Goal: Information Seeking & Learning: Learn about a topic

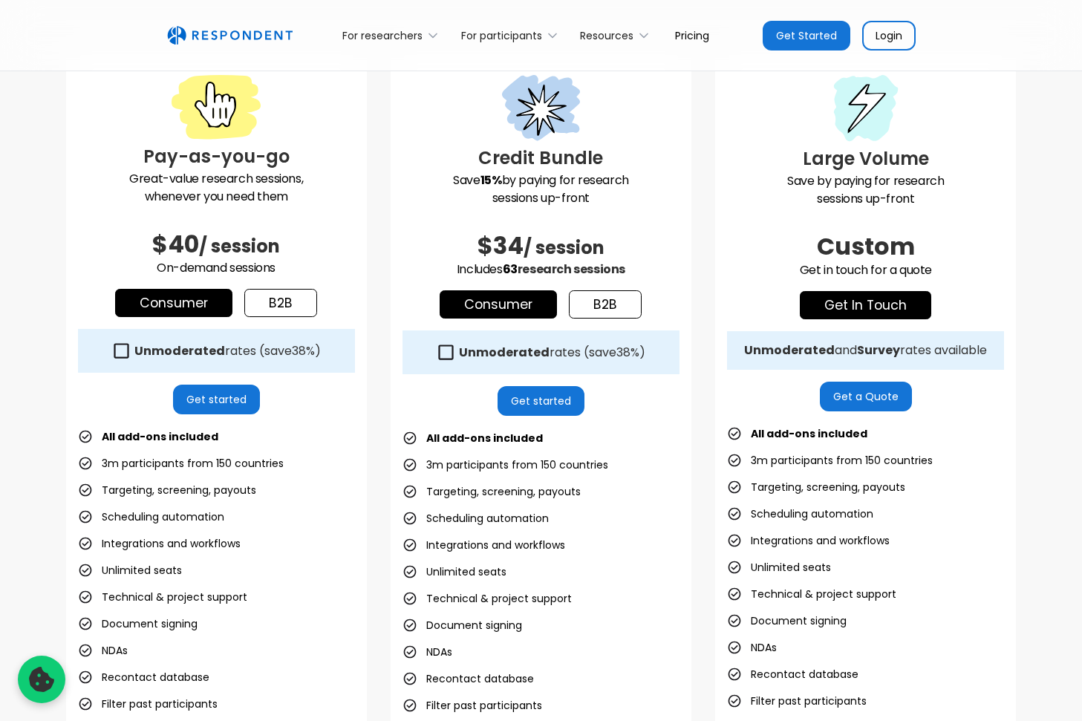
scroll to position [420, 0]
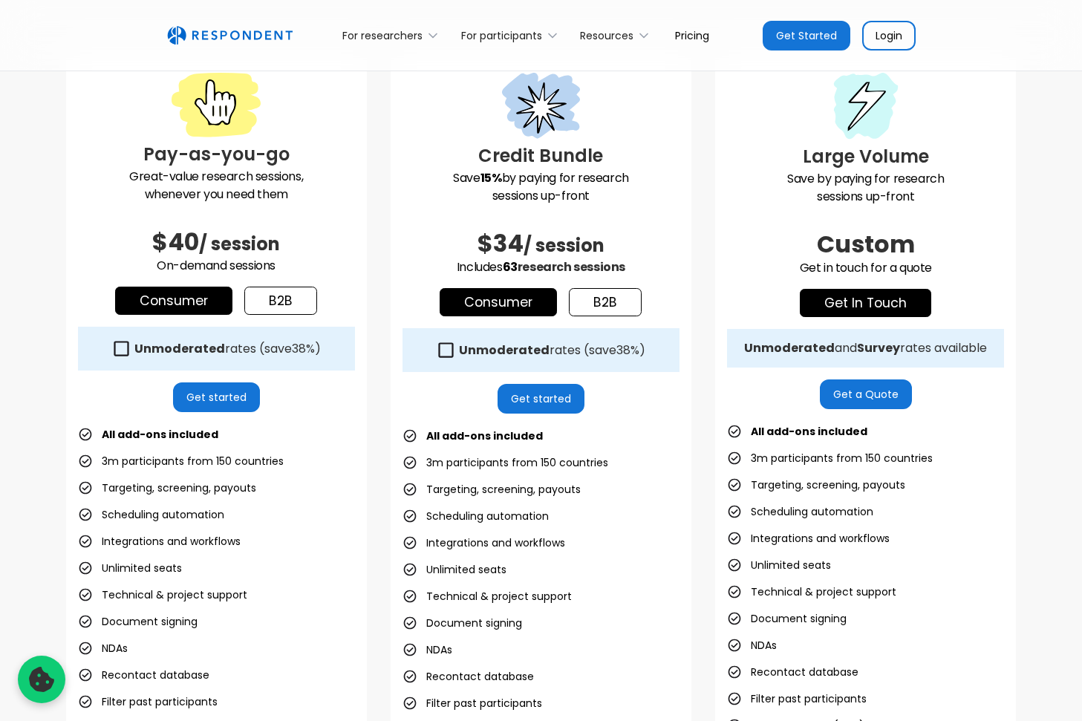
click at [582, 297] on link "b2b" at bounding box center [605, 302] width 73 height 28
click at [280, 304] on link "b2b" at bounding box center [280, 301] width 73 height 28
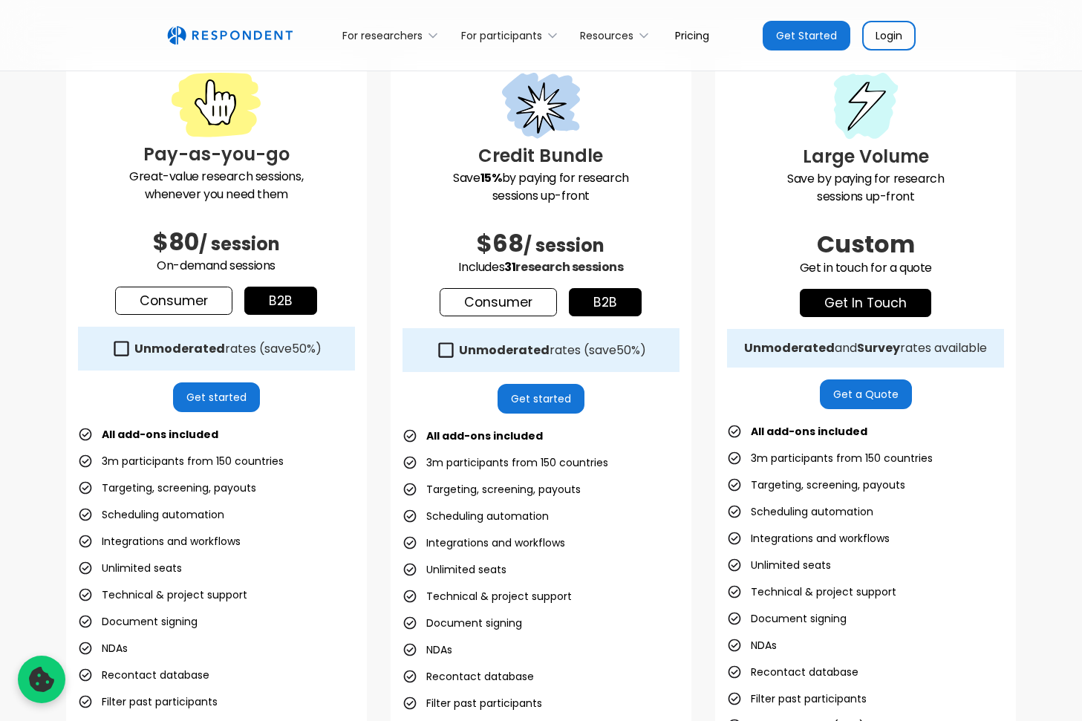
click at [200, 303] on link "Consumer" at bounding box center [173, 301] width 117 height 28
click at [288, 299] on link "b2b" at bounding box center [280, 301] width 73 height 28
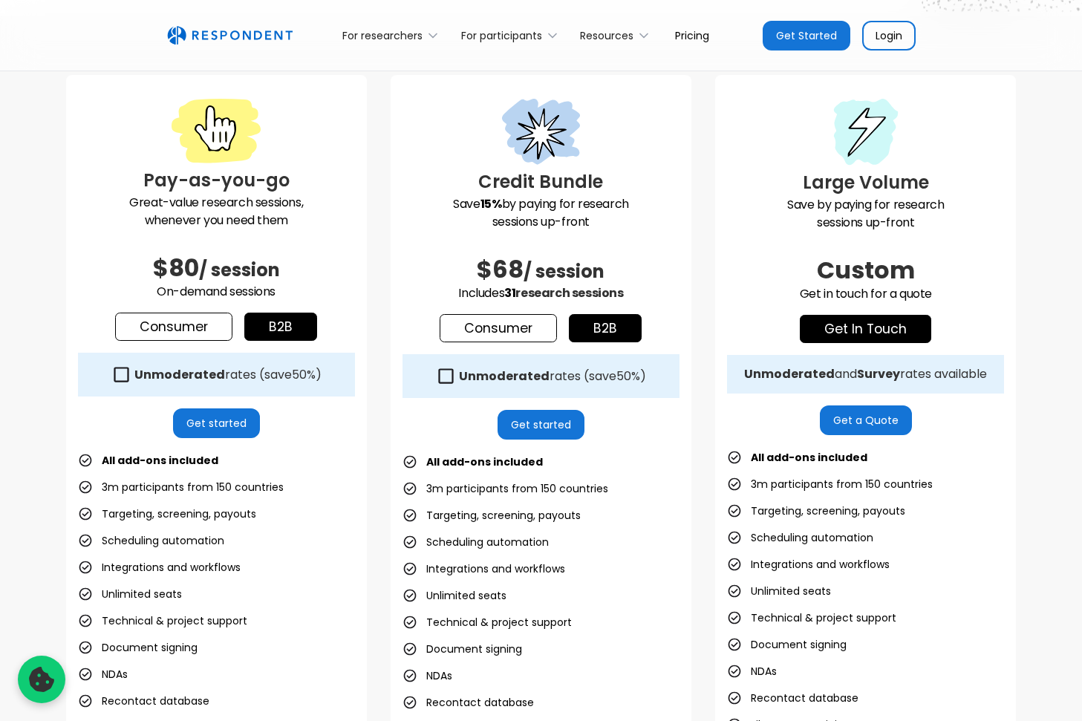
scroll to position [395, 0]
click at [132, 368] on div "Unmoderated rates (save 50% )" at bounding box center [216, 374] width 277 height 44
drag, startPoint x: 136, startPoint y: 374, endPoint x: 252, endPoint y: 377, distance: 115.9
click at [252, 377] on div "Unmoderated rates (save 50% )" at bounding box center [227, 374] width 187 height 15
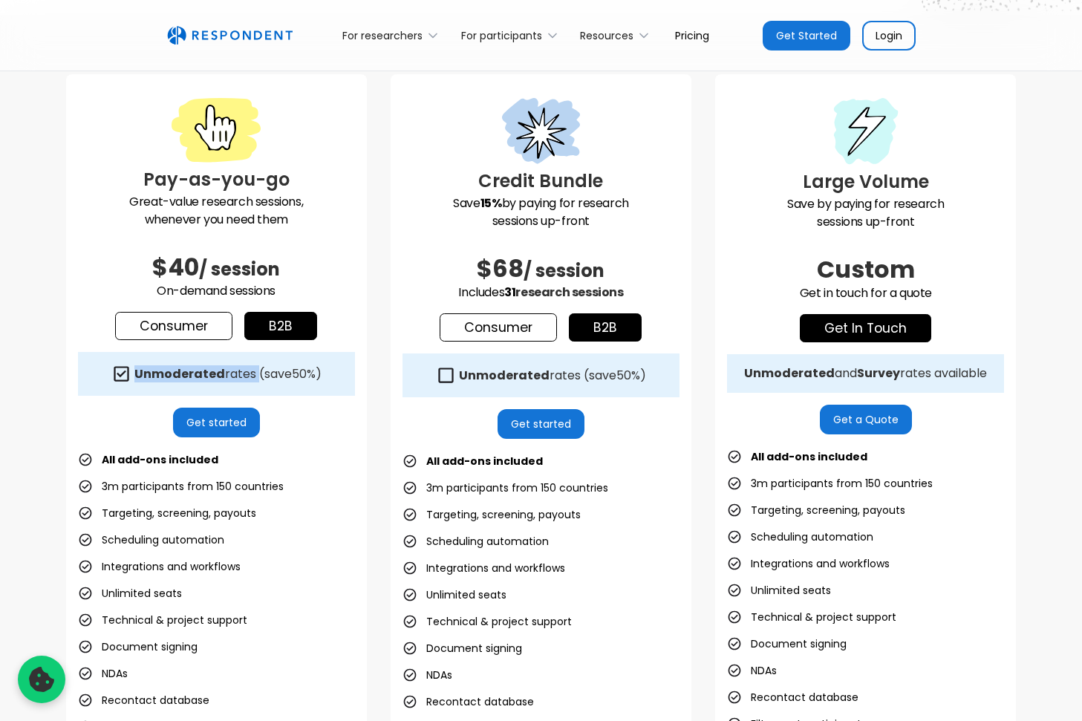
copy div "Unmoderated rates"
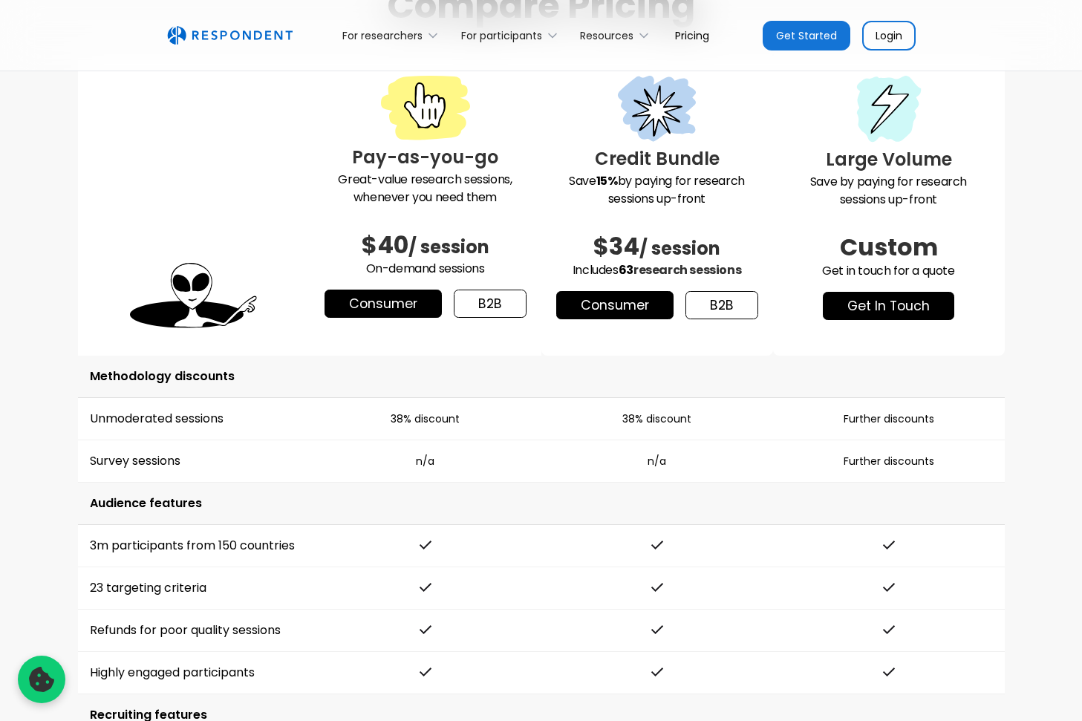
scroll to position [1934, 0]
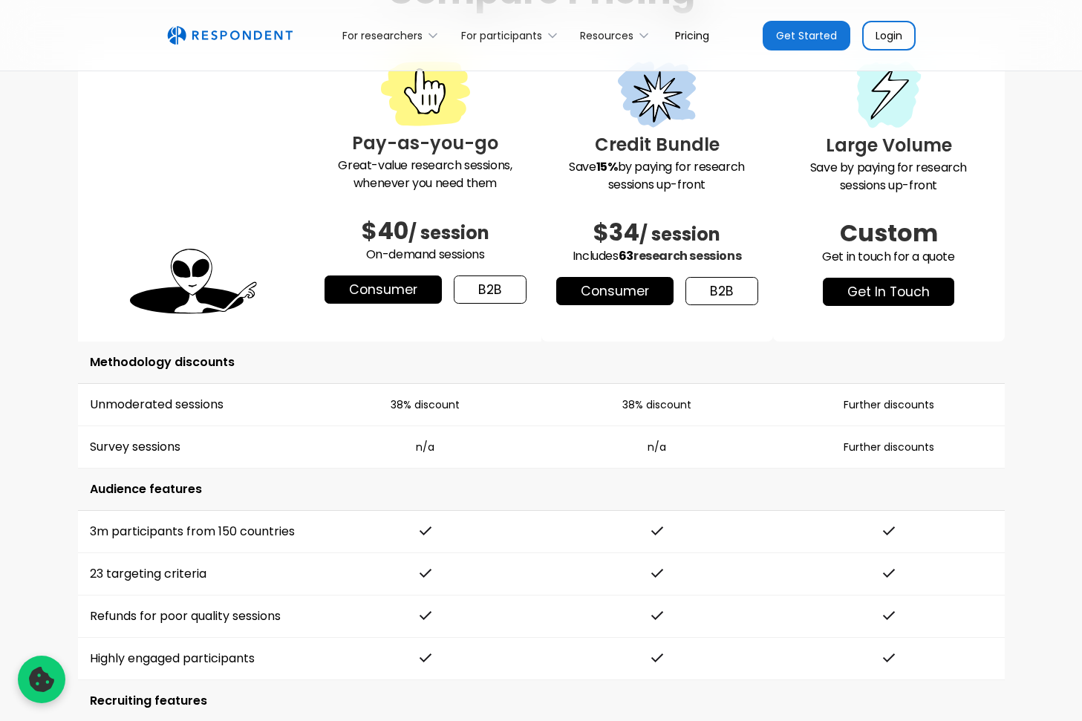
click at [504, 287] on link "b2b" at bounding box center [490, 289] width 73 height 28
click at [716, 280] on link "b2b" at bounding box center [721, 291] width 73 height 28
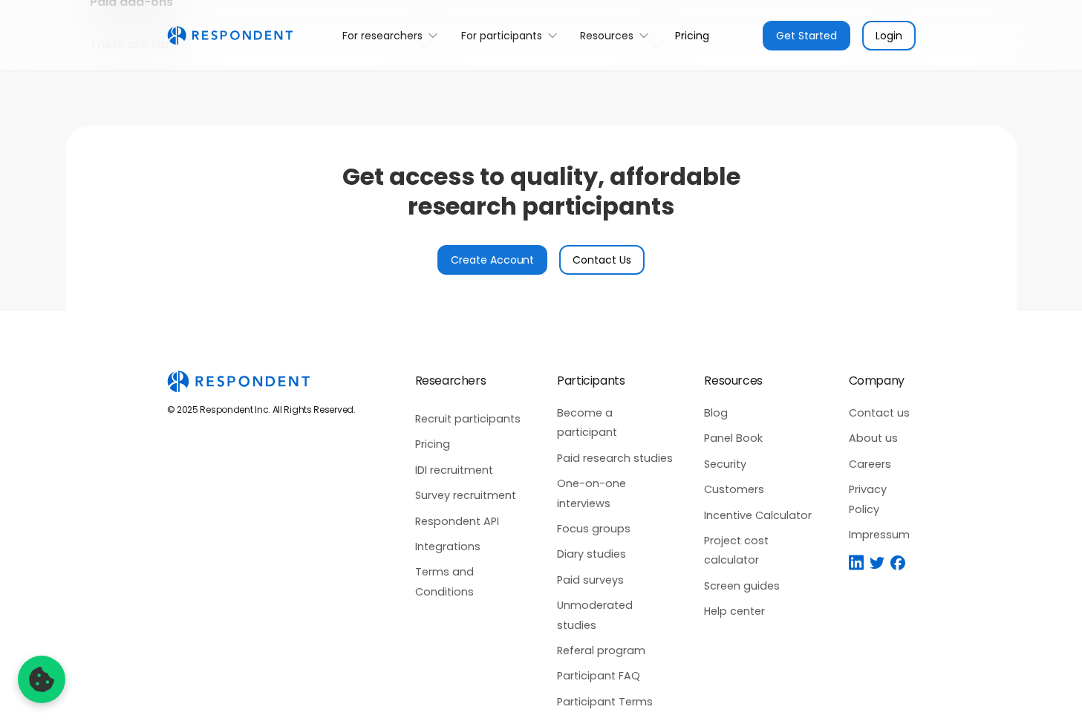
scroll to position [3506, 0]
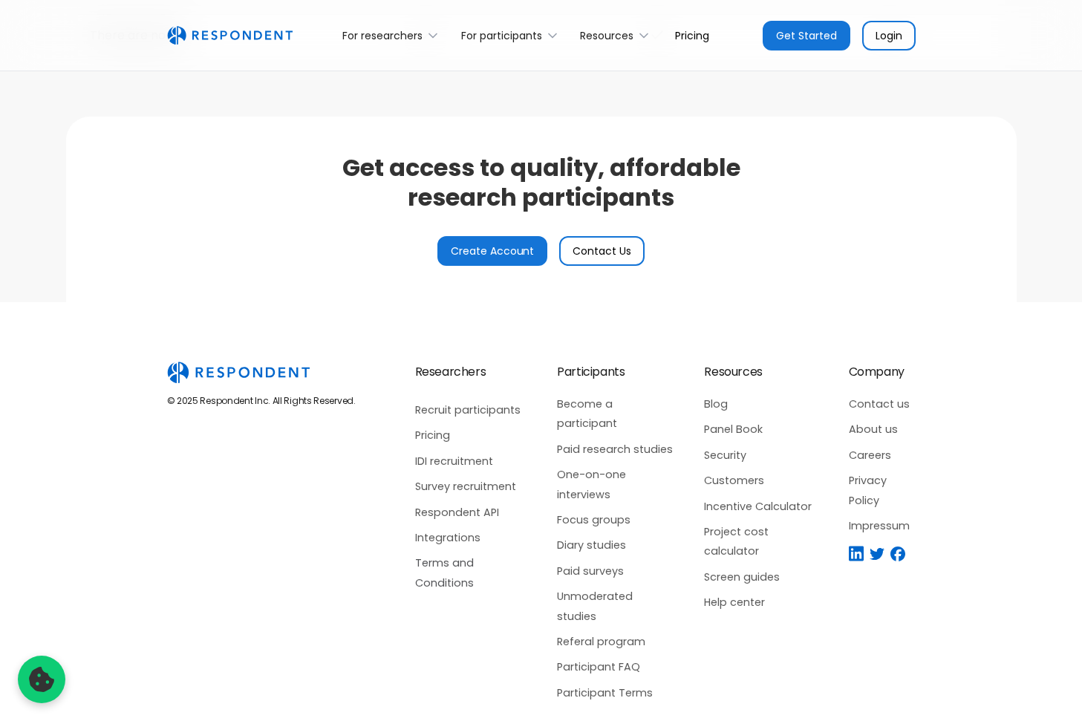
click at [438, 576] on link "Terms and Conditions" at bounding box center [471, 572] width 113 height 39
